Goal: Transaction & Acquisition: Purchase product/service

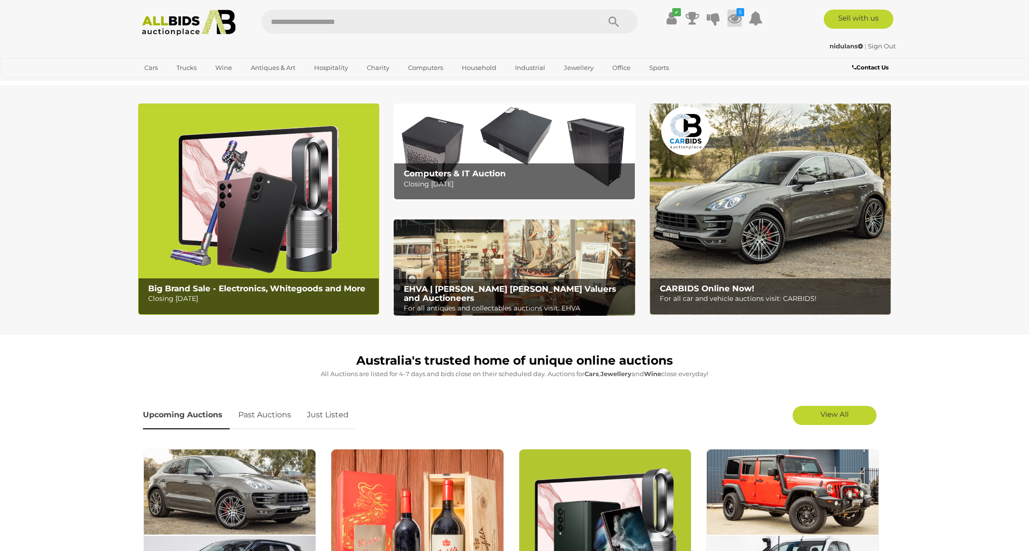
click at [732, 18] on icon at bounding box center [734, 18] width 14 height 17
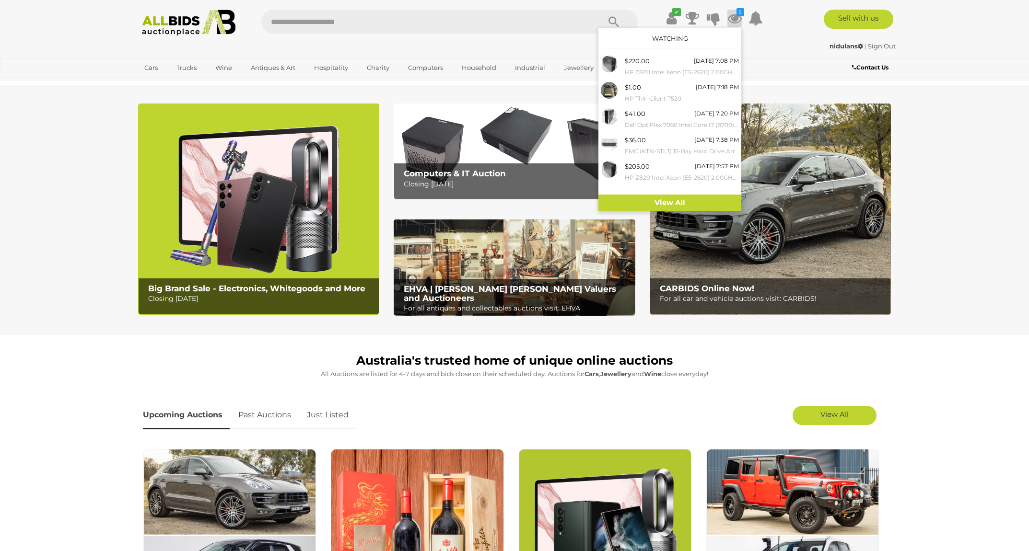
click at [952, 223] on section "Big Brand Sale - Electronics, Whitegoods and More Closing Monday 11th August Co…" at bounding box center [514, 210] width 1029 height 250
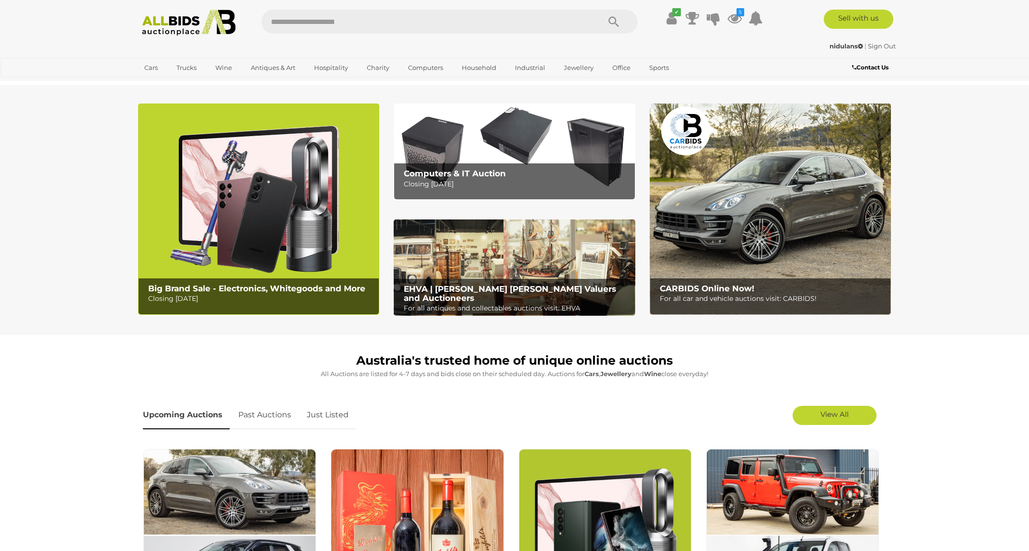
click at [411, 26] on input "text" at bounding box center [425, 22] width 329 height 24
type input "*"
type input "***"
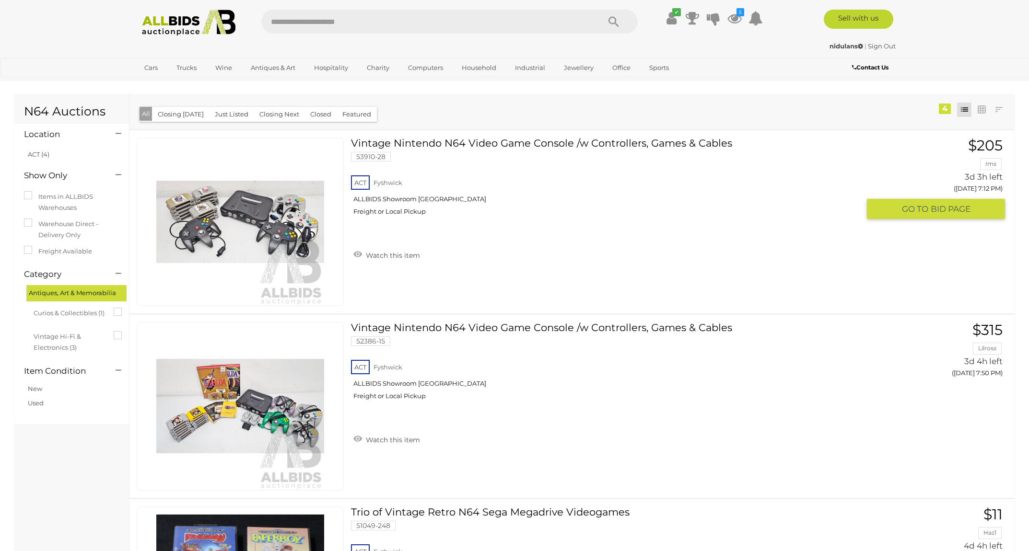
click at [600, 140] on link "Vintage Nintendo N64 Video Game Console /w Controllers, Games & Cables 53910-28…" at bounding box center [609, 180] width 502 height 85
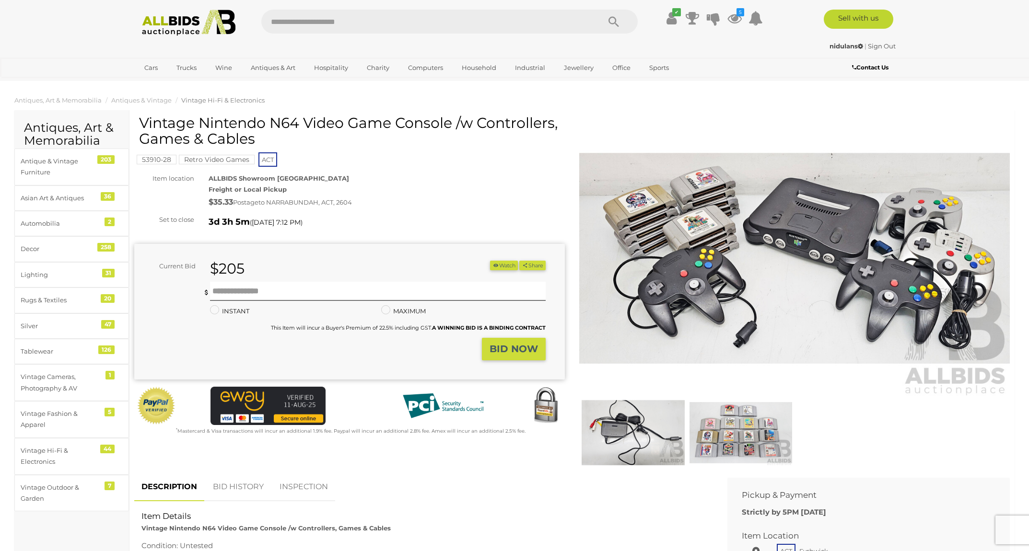
click at [211, 158] on mark "Retro Video Games" at bounding box center [217, 160] width 76 height 10
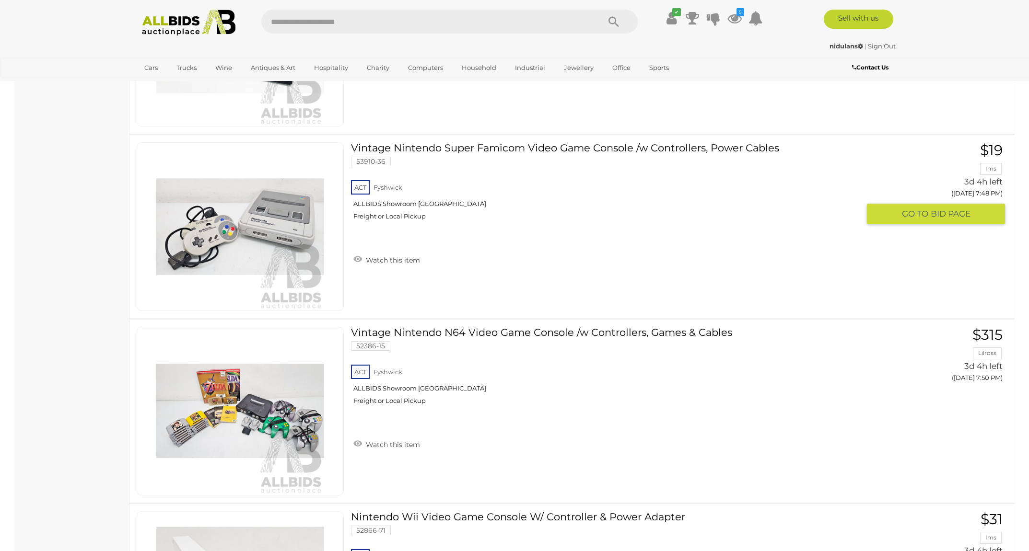
scroll to position [7097, 0]
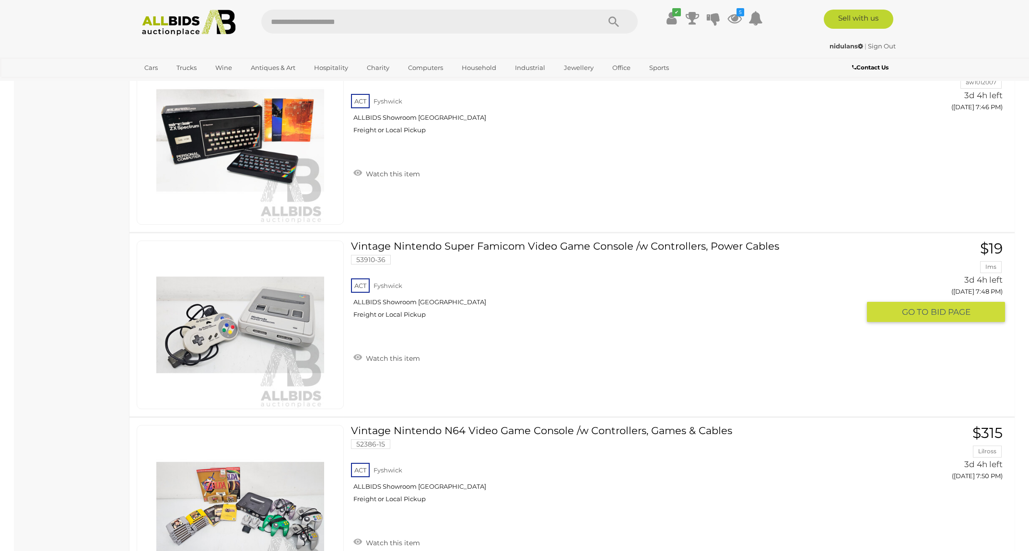
click at [542, 241] on link "Vintage Nintendo Super Famicom Video Game Console /w Controllers, Power Cables …" at bounding box center [609, 283] width 502 height 85
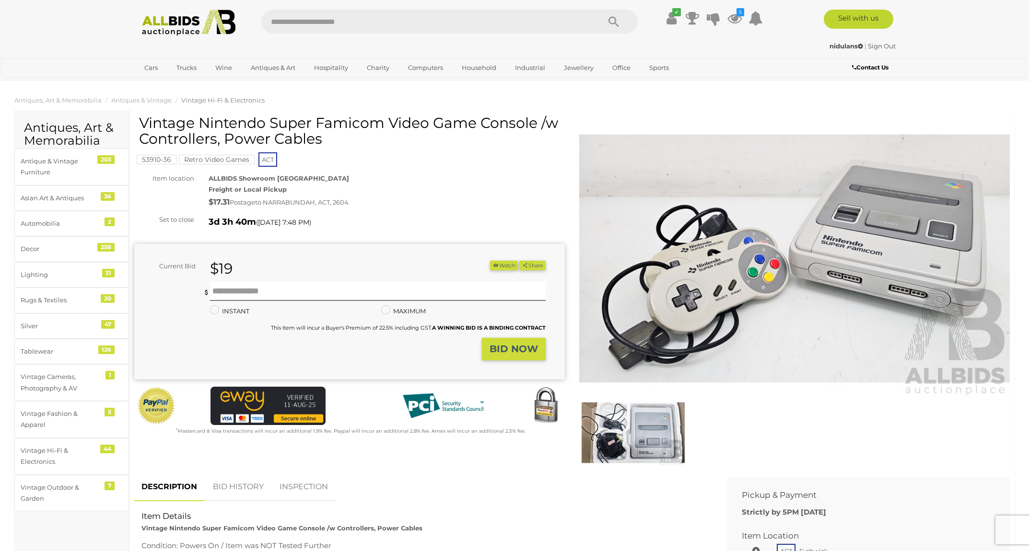
click at [363, 23] on input "text" at bounding box center [425, 22] width 329 height 24
type input "*******"
